Goal: Task Accomplishment & Management: Manage account settings

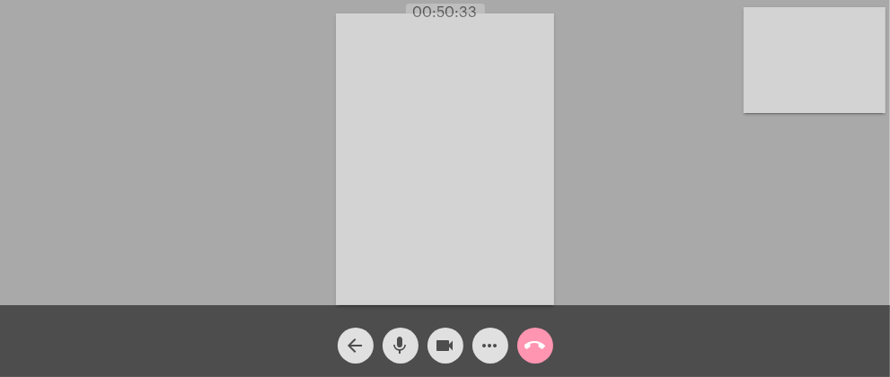
click at [532, 343] on mat-icon "call_end" at bounding box center [536, 346] width 22 height 22
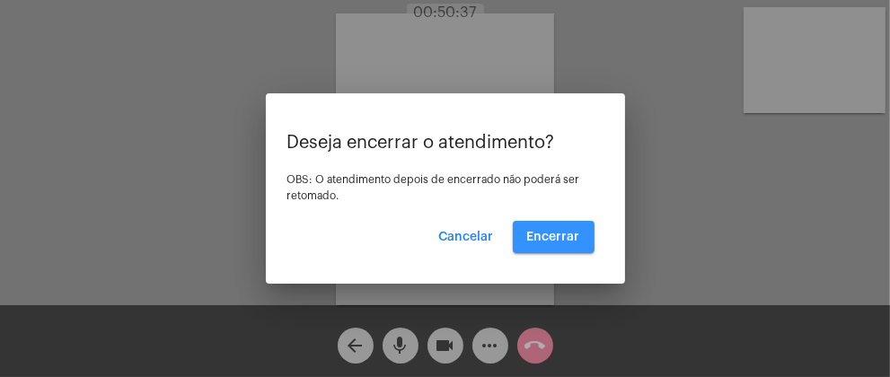
click at [571, 234] on span "Encerrar" at bounding box center [553, 237] width 53 height 13
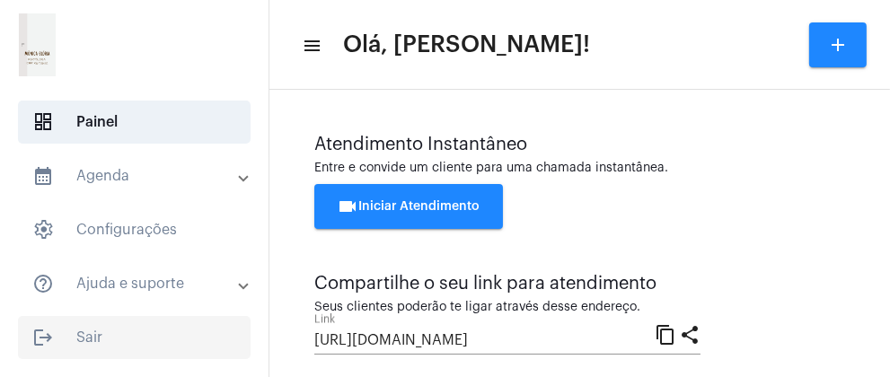
click at [104, 347] on span "logout Sair" at bounding box center [134, 337] width 233 height 43
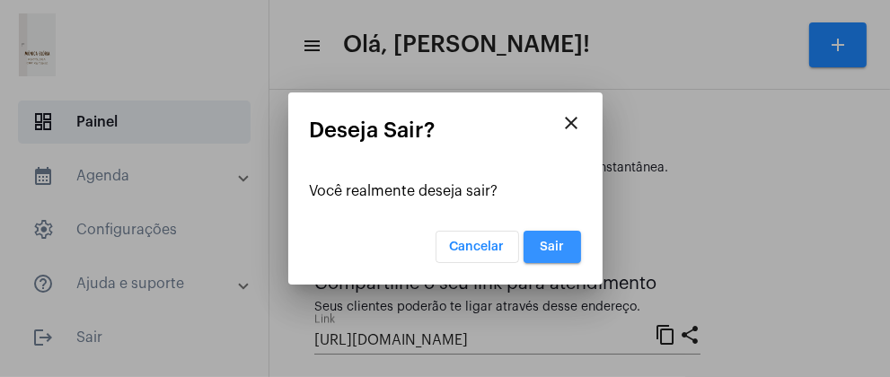
click at [548, 250] on span "Sair" at bounding box center [552, 247] width 24 height 13
